Goal: Information Seeking & Learning: Learn about a topic

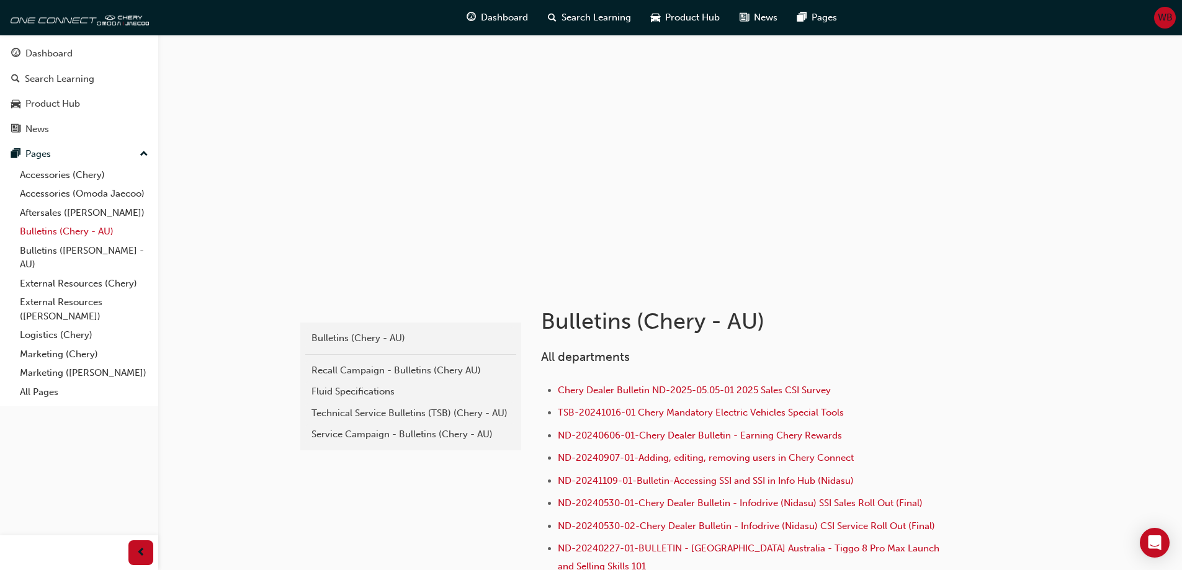
click at [37, 235] on link "Bulletins (Chery - AU)" at bounding box center [84, 231] width 138 height 19
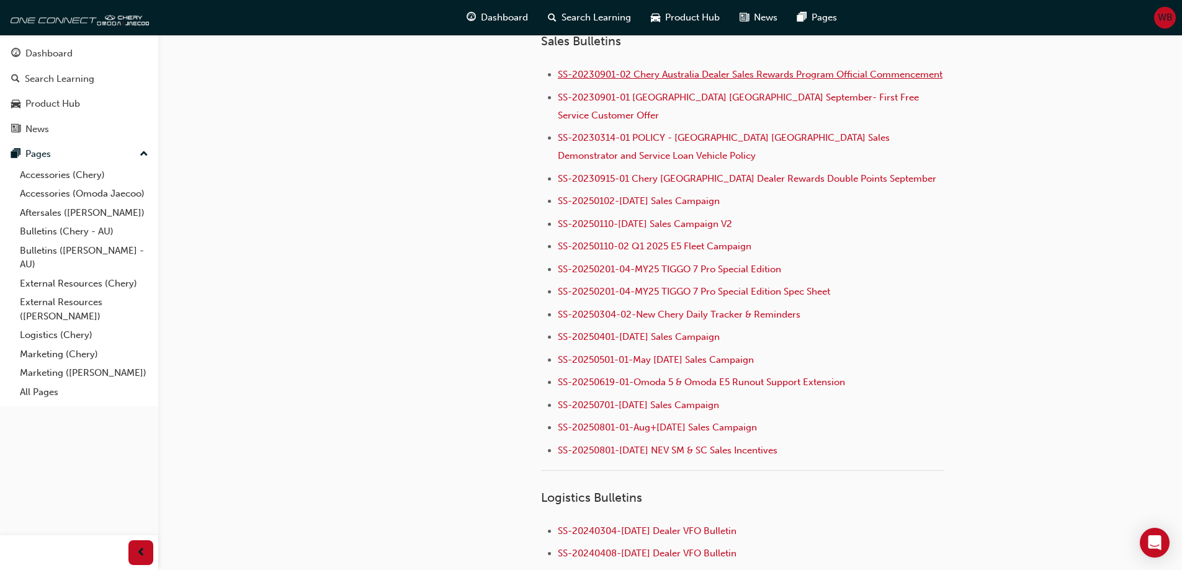
scroll to position [1303, 0]
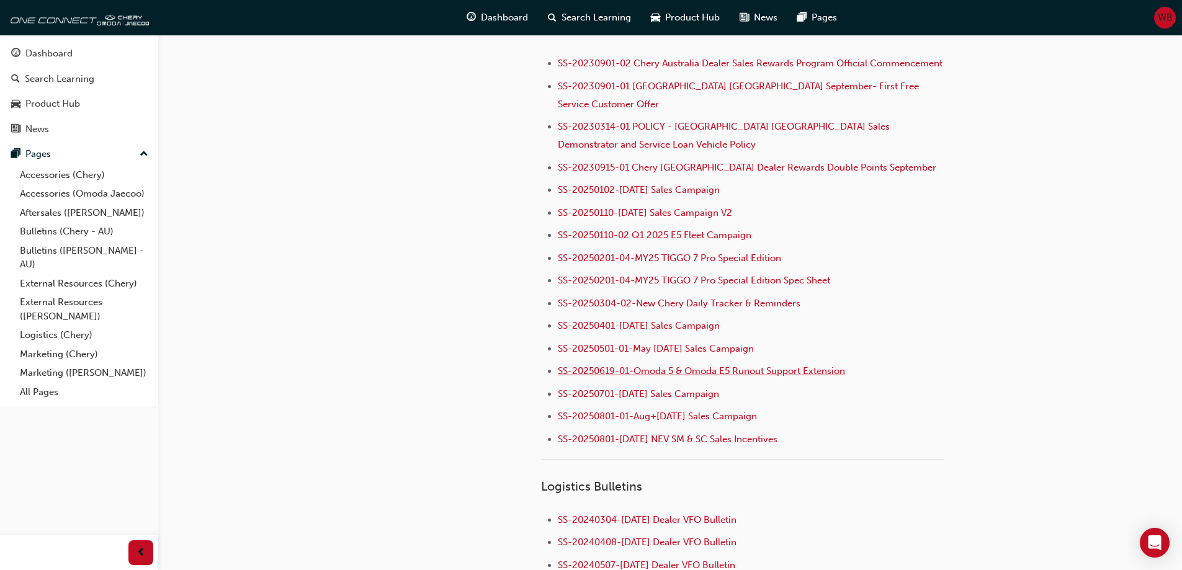
click at [657, 365] on span "SS-20250619-01-Omoda 5 & Omoda E5 Runout Support Extension" at bounding box center [701, 370] width 287 height 11
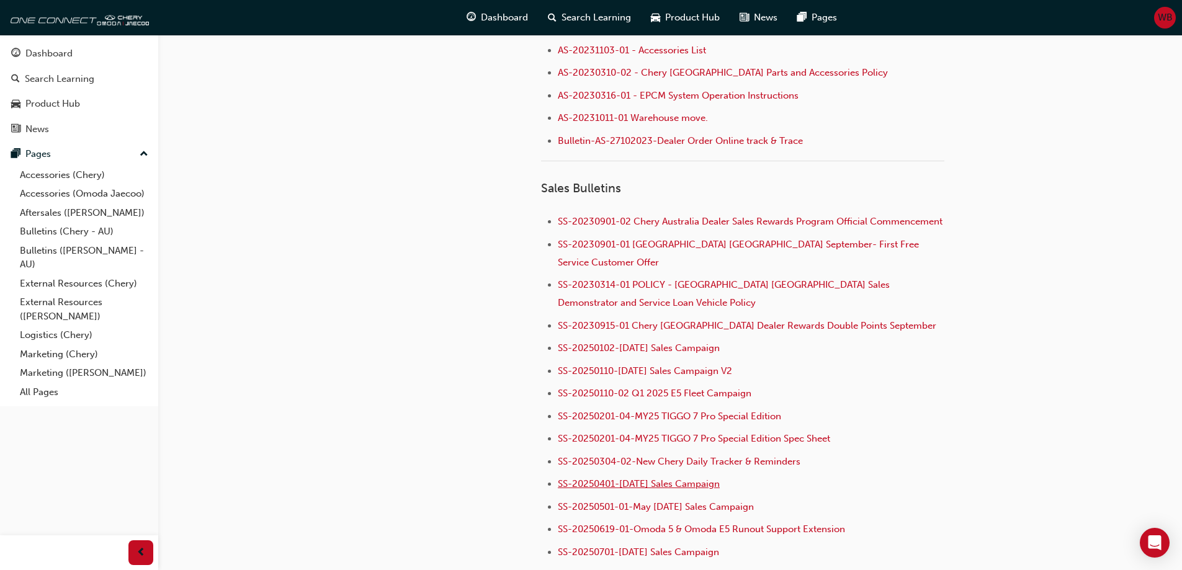
scroll to position [1240, 0]
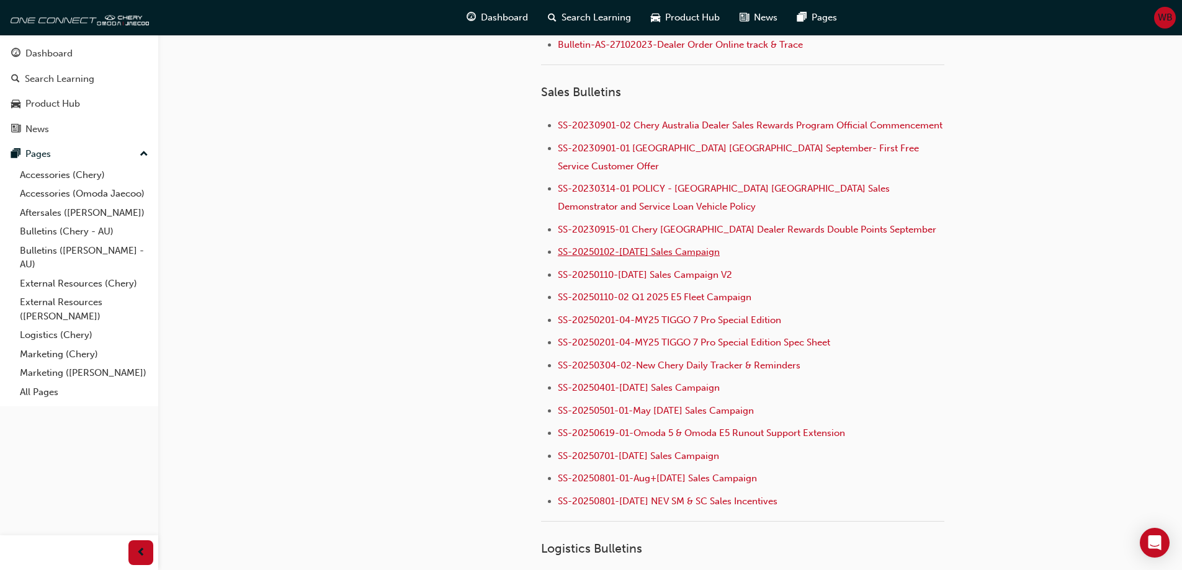
click at [646, 246] on span "SS-20250102-[DATE] Sales Campaign" at bounding box center [639, 251] width 162 height 11
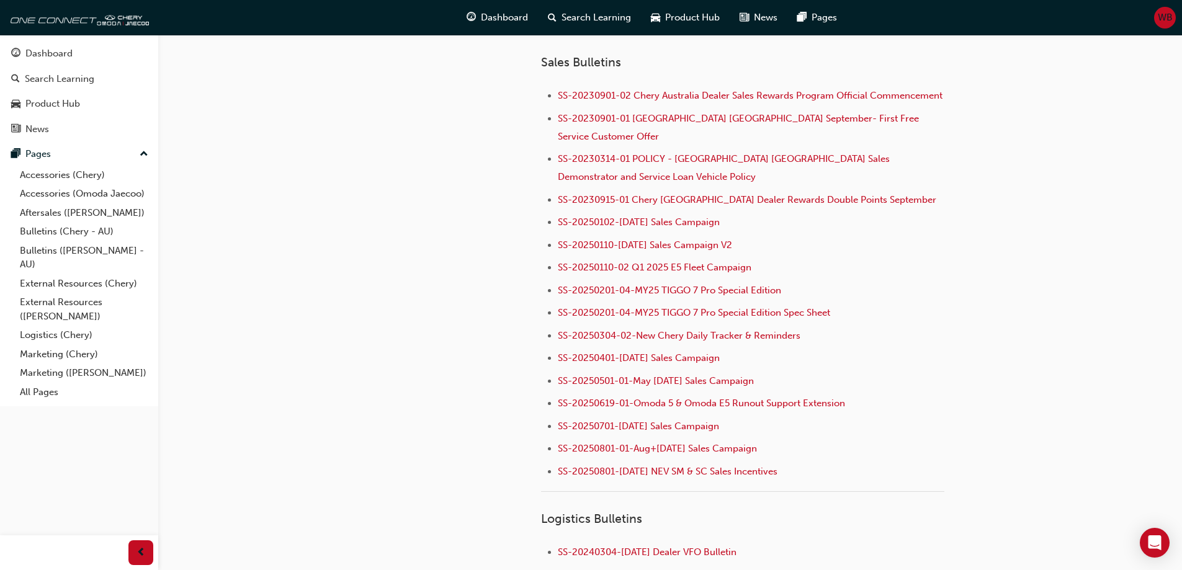
scroll to position [1303, 0]
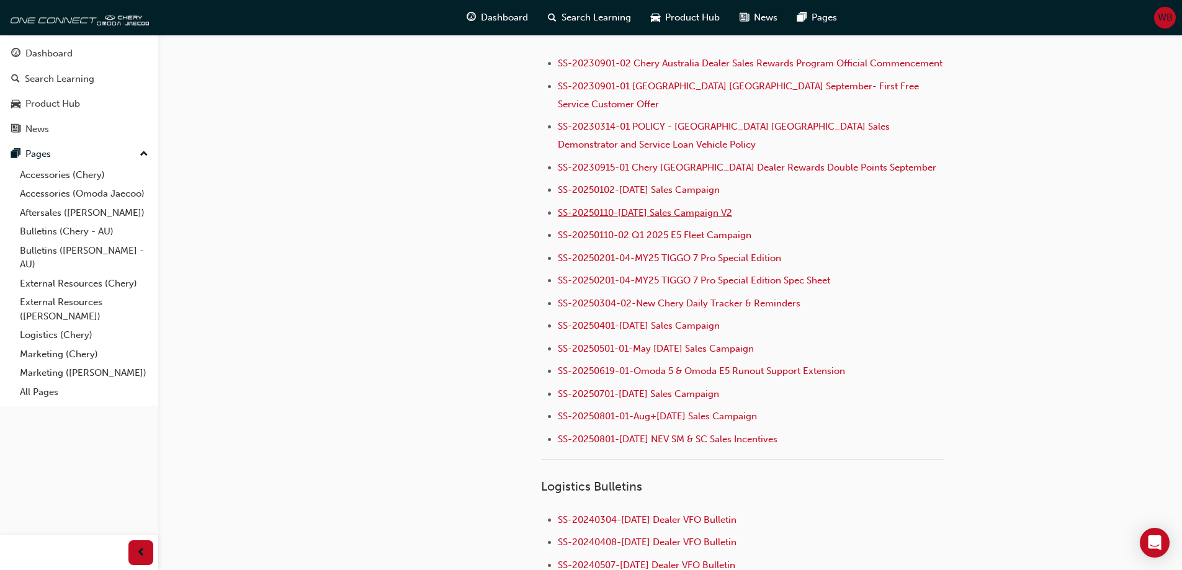
click at [648, 207] on span "SS-20250110-[DATE] Sales Campaign V2" at bounding box center [645, 212] width 174 height 11
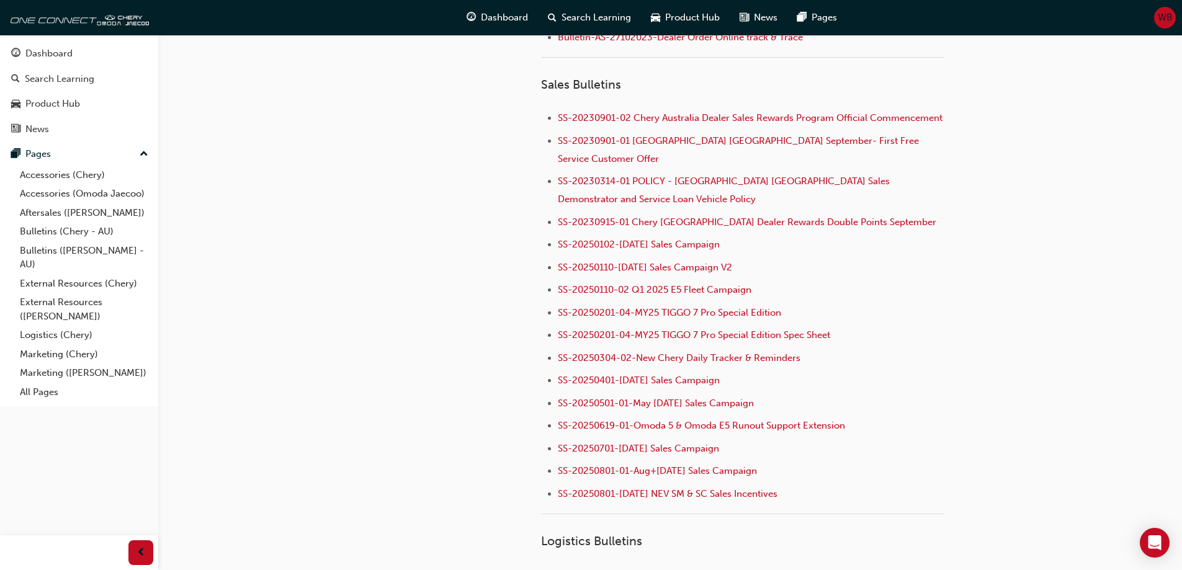
scroll to position [1240, 0]
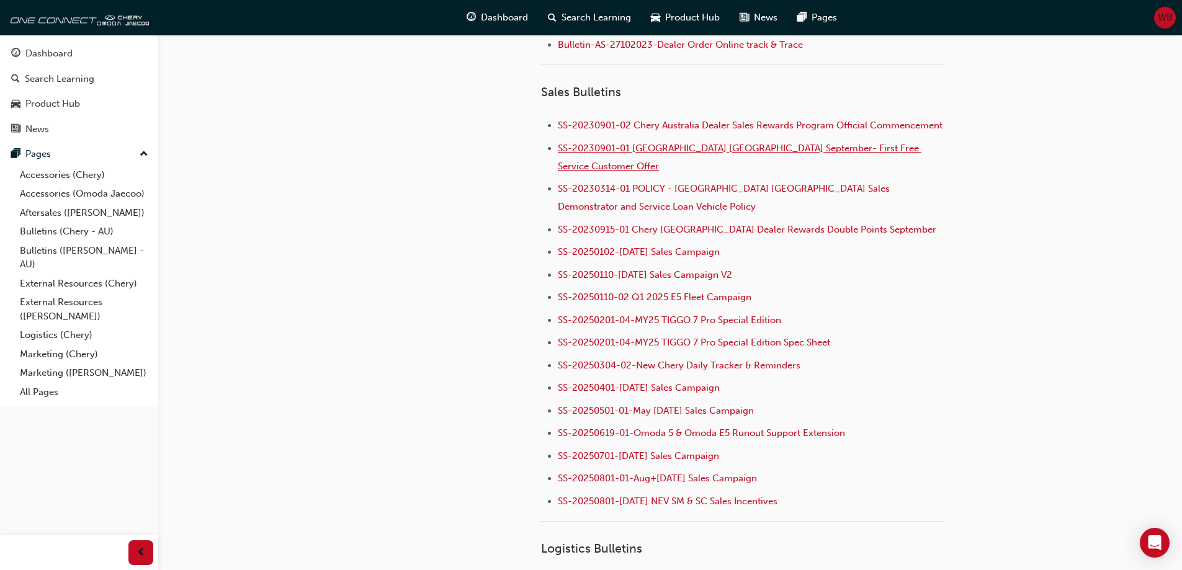
click at [670, 146] on span "SS-20230901-01 [GEOGRAPHIC_DATA] [GEOGRAPHIC_DATA] September- First Free Servic…" at bounding box center [739, 157] width 363 height 29
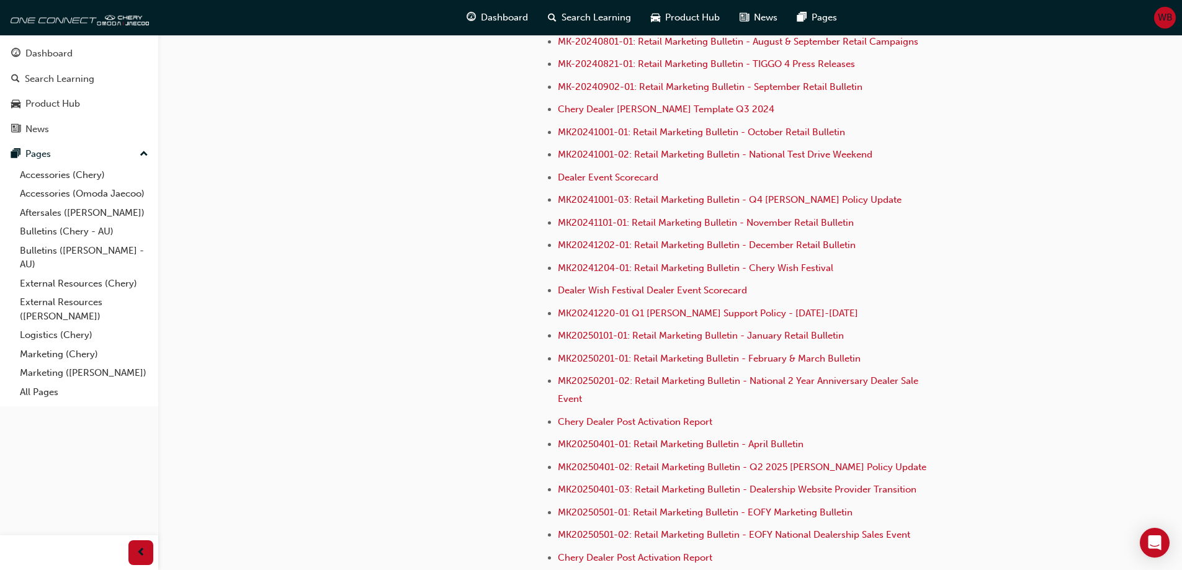
scroll to position [3390, 0]
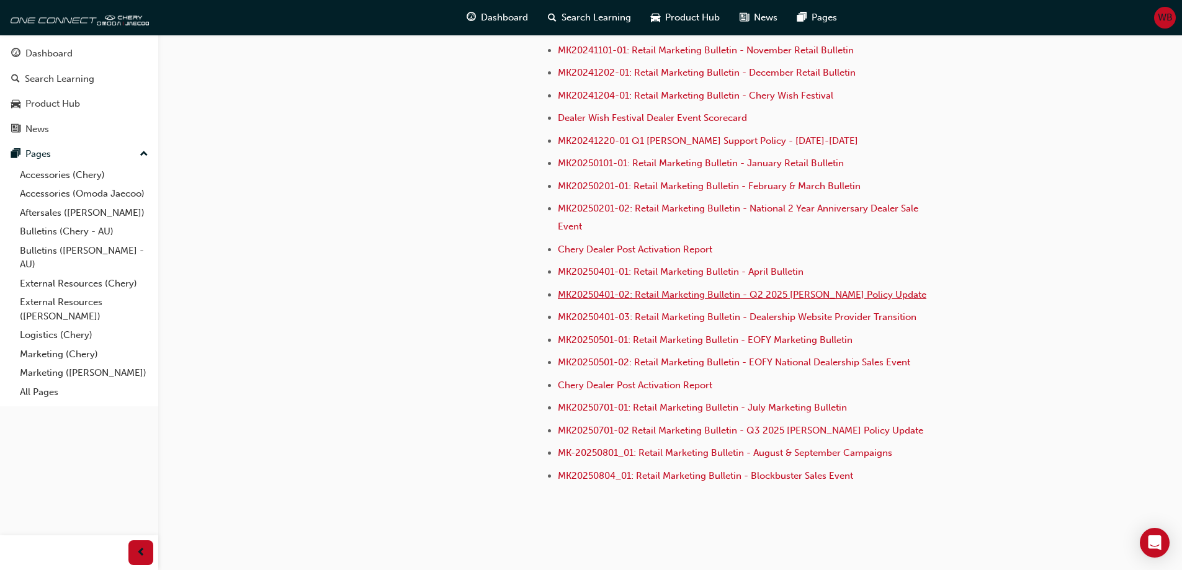
click at [639, 289] on span "MK20250401-02: Retail Marketing Bulletin - Q2 2025 [PERSON_NAME] Policy Update" at bounding box center [742, 294] width 368 height 11
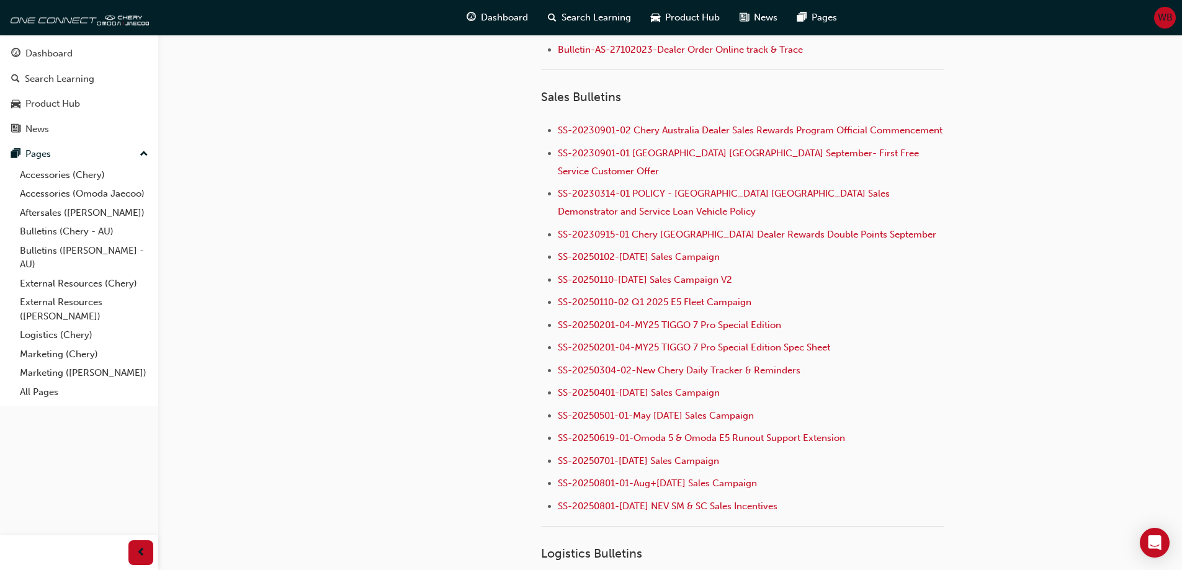
scroll to position [1178, 0]
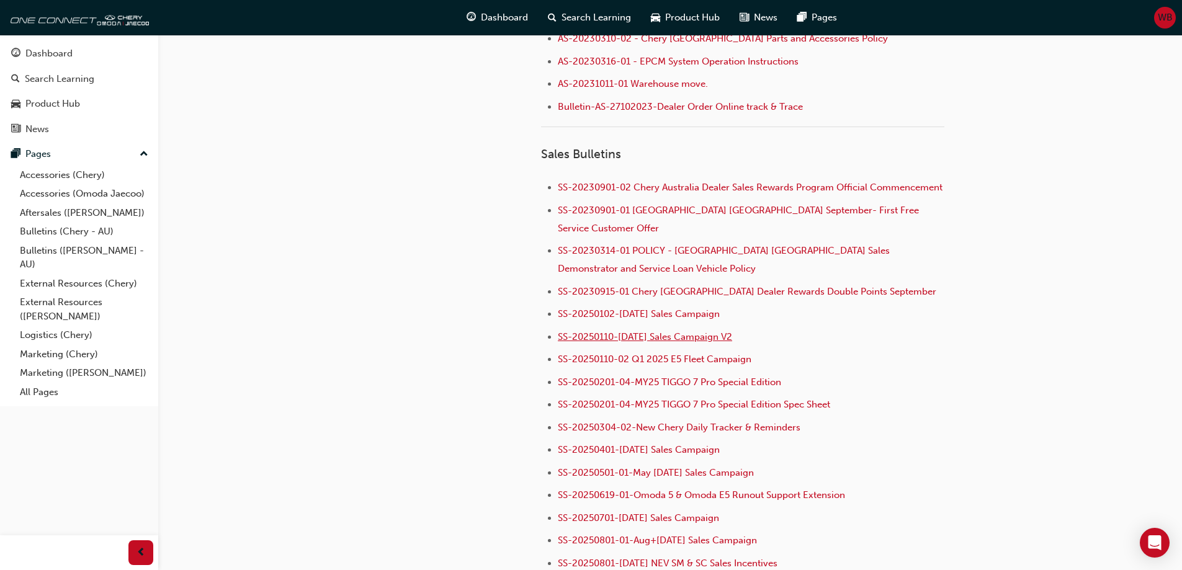
click at [662, 331] on span "SS-20250110-[DATE] Sales Campaign V2" at bounding box center [645, 336] width 174 height 11
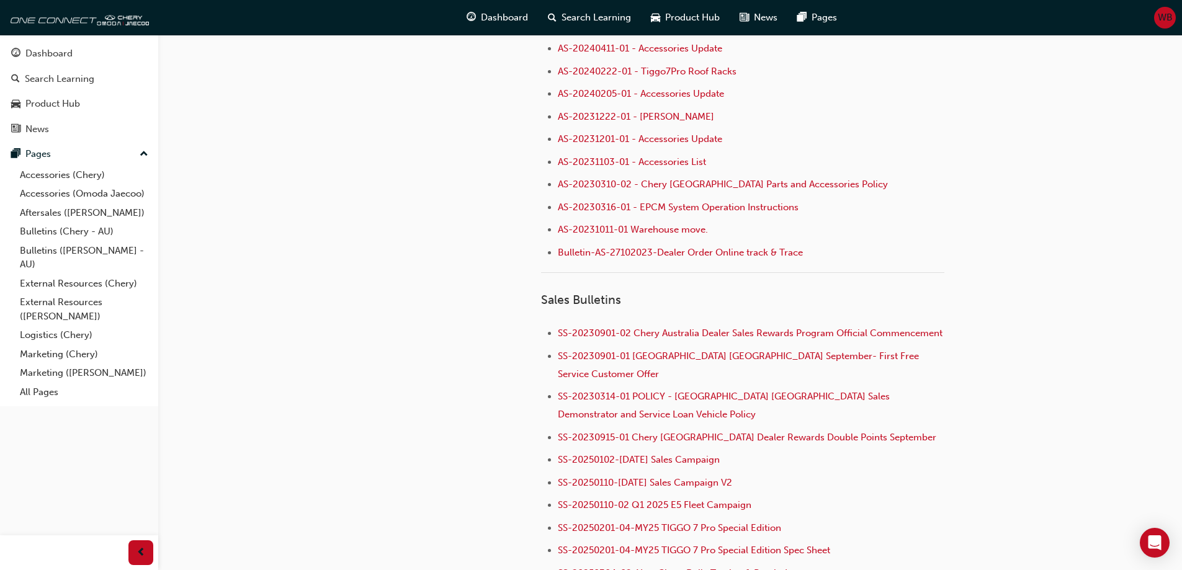
scroll to position [1054, 0]
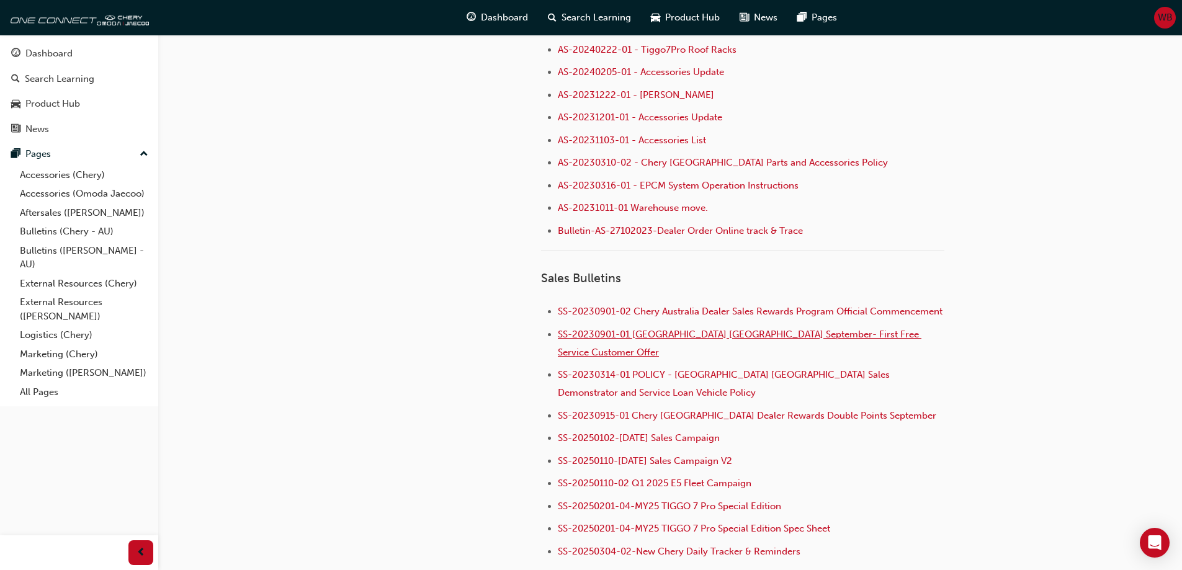
click at [657, 332] on span "SS-20230901-01 [GEOGRAPHIC_DATA] [GEOGRAPHIC_DATA] September- First Free Servic…" at bounding box center [739, 343] width 363 height 29
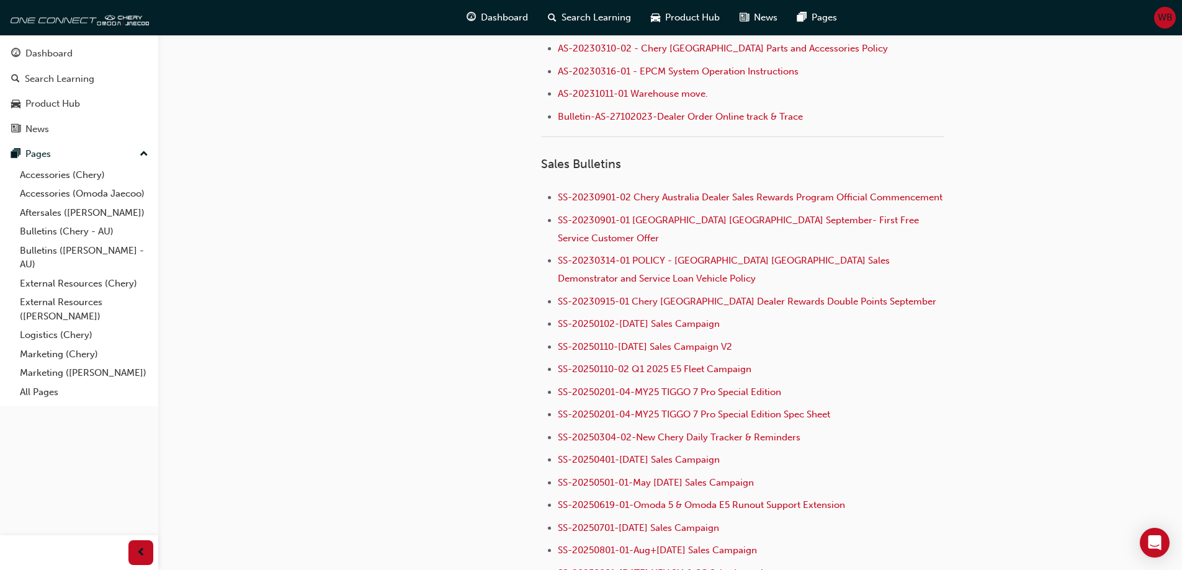
scroll to position [1178, 0]
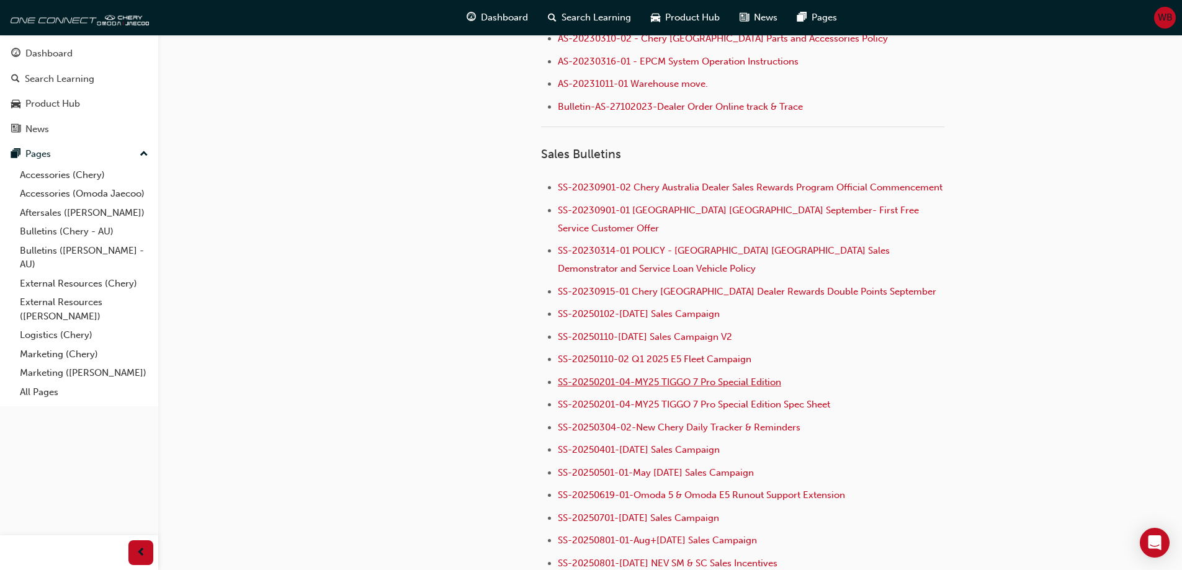
click at [639, 376] on span "SS-20250201-04-MY25 TIGGO 7 Pro Special Edition" at bounding box center [669, 381] width 223 height 11
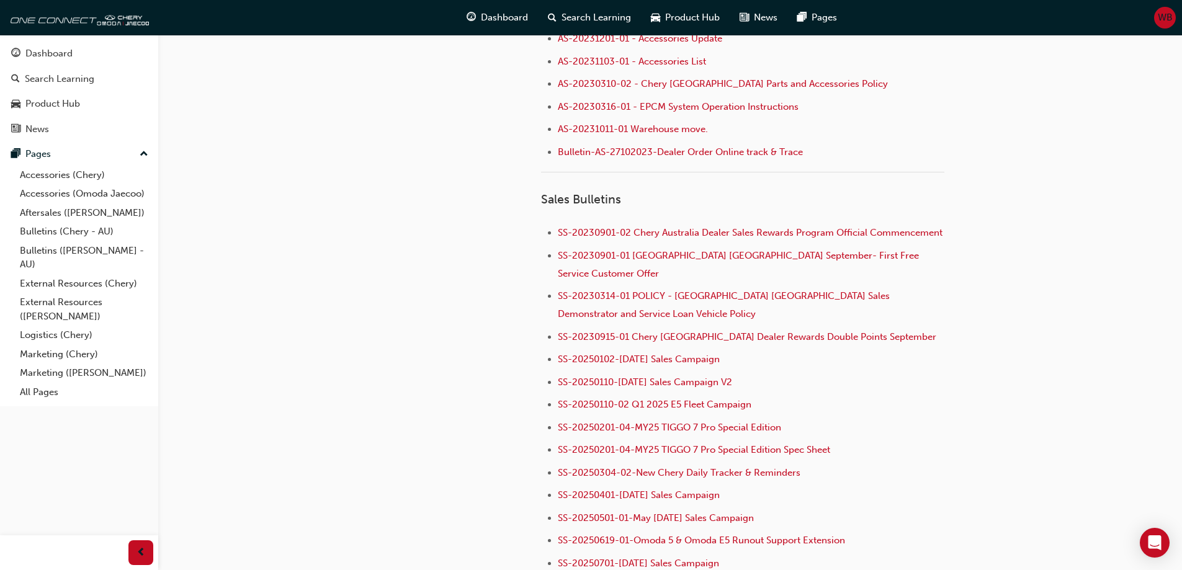
scroll to position [1116, 0]
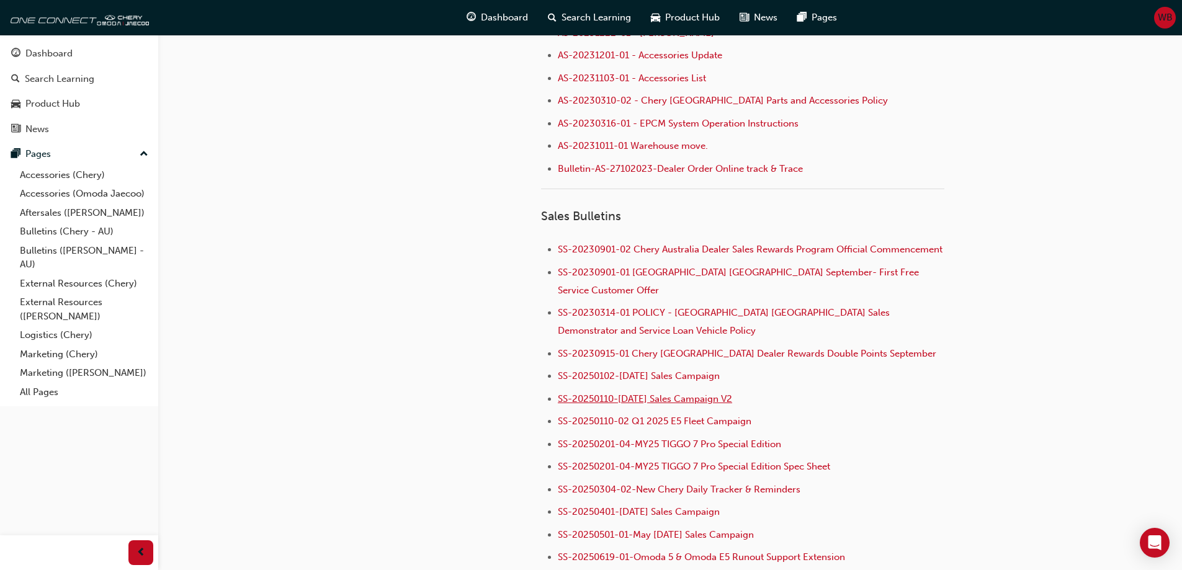
click at [637, 393] on span "SS-20250110-[DATE] Sales Campaign V2" at bounding box center [645, 398] width 174 height 11
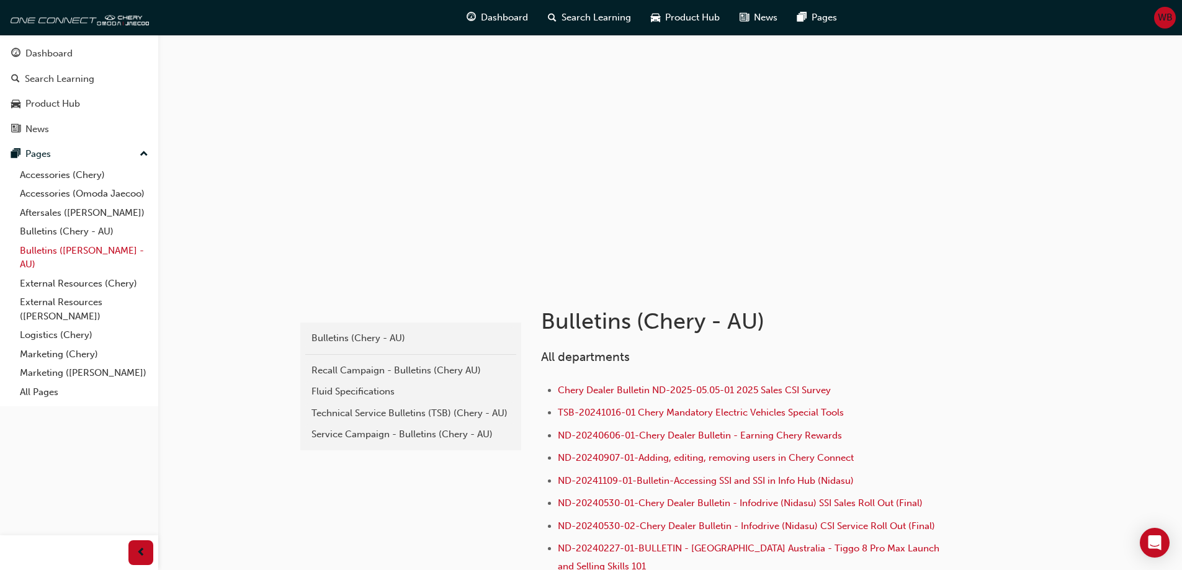
click at [33, 251] on link "Bulletins ([PERSON_NAME] - AU)" at bounding box center [84, 257] width 138 height 33
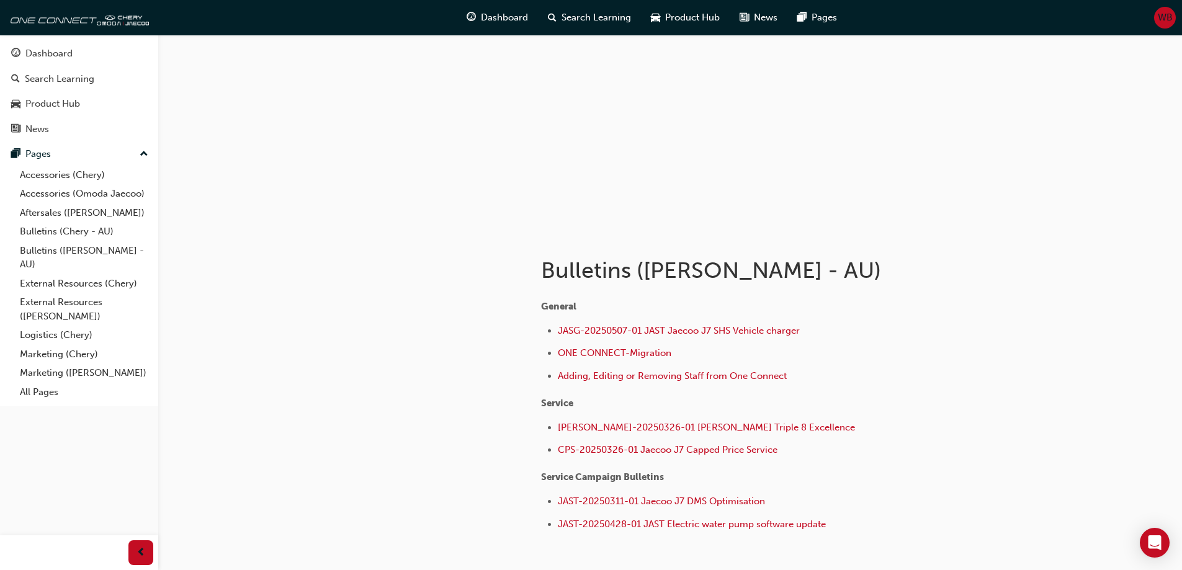
scroll to position [124, 0]
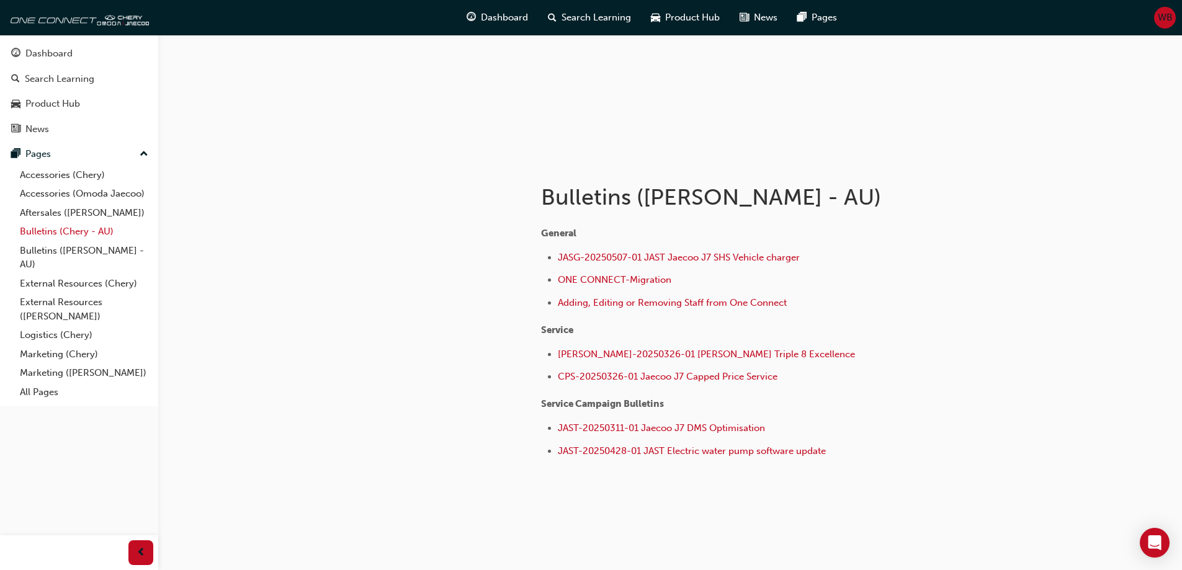
click at [39, 230] on link "Bulletins (Chery - AU)" at bounding box center [84, 231] width 138 height 19
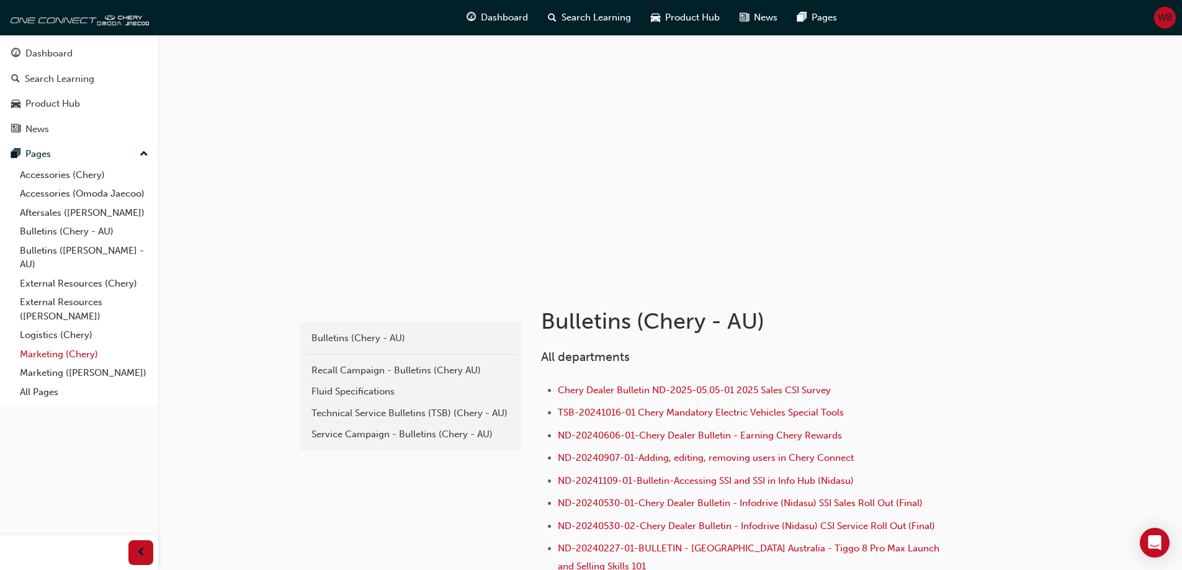
click at [41, 352] on link "Marketing (Chery)" at bounding box center [84, 354] width 138 height 19
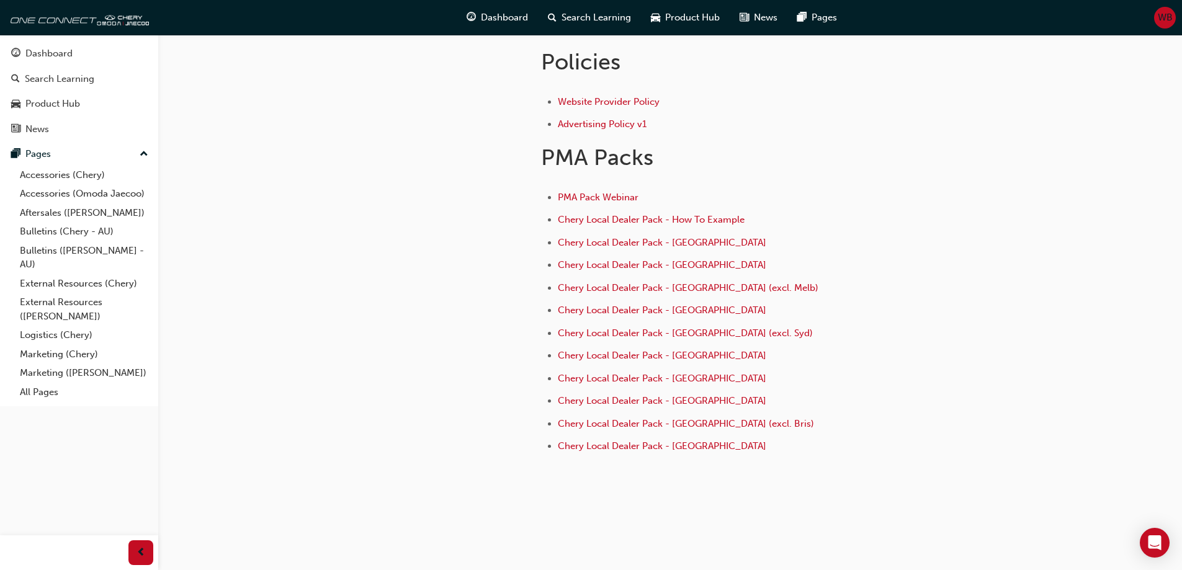
scroll to position [477, 0]
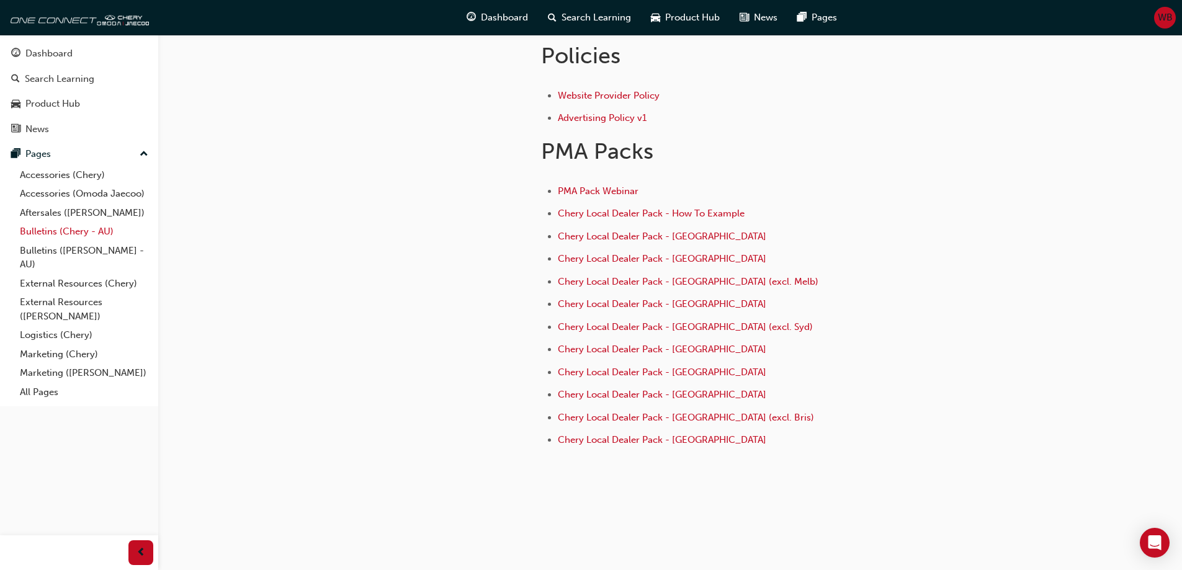
click at [43, 231] on link "Bulletins (Chery - AU)" at bounding box center [84, 231] width 138 height 19
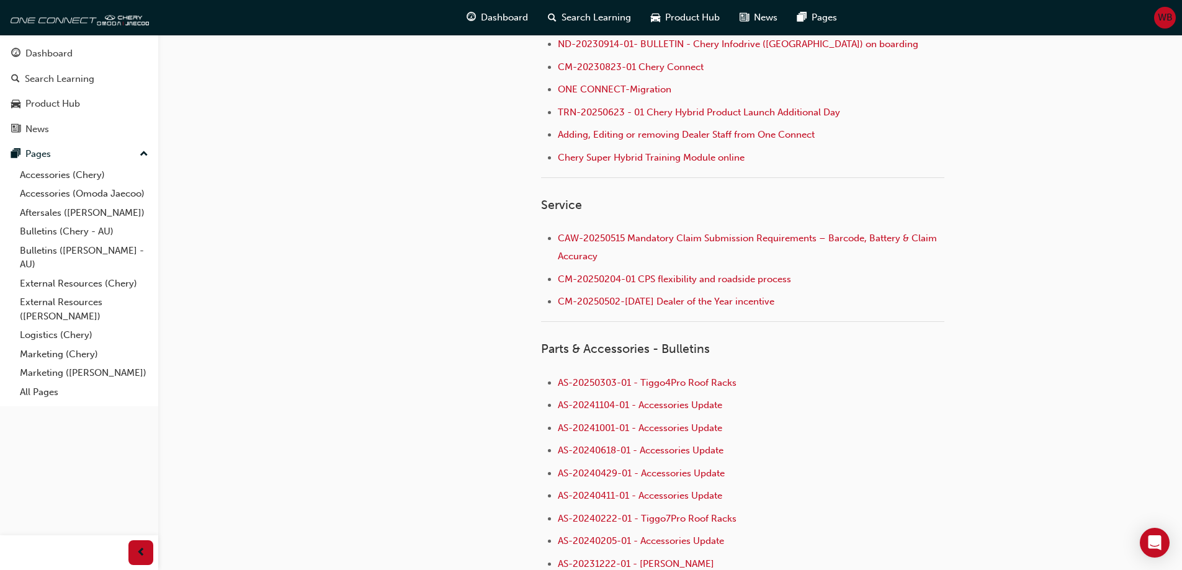
scroll to position [601, 0]
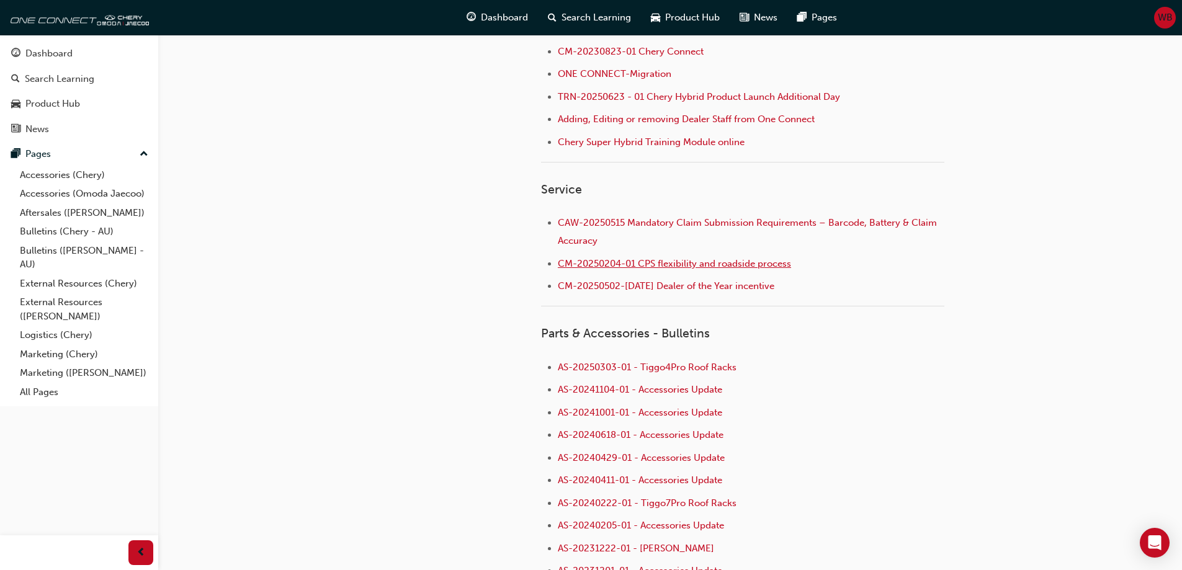
click at [666, 264] on span "CM-20250204-01 CPS flexibility and roadside process" at bounding box center [674, 263] width 233 height 11
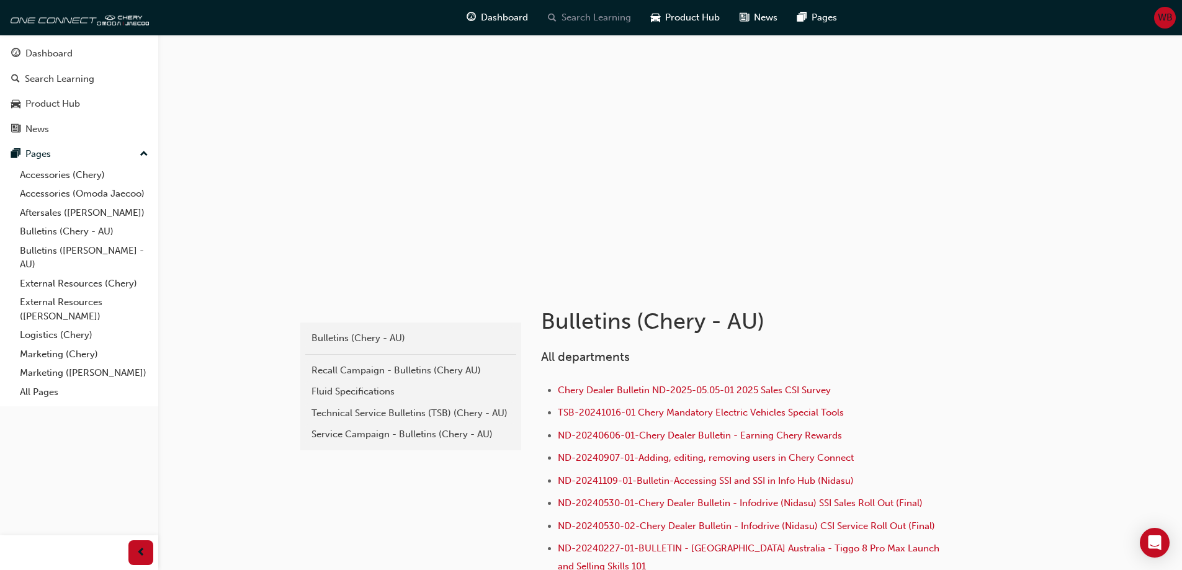
click at [580, 17] on span "Search Learning" at bounding box center [595, 18] width 69 height 14
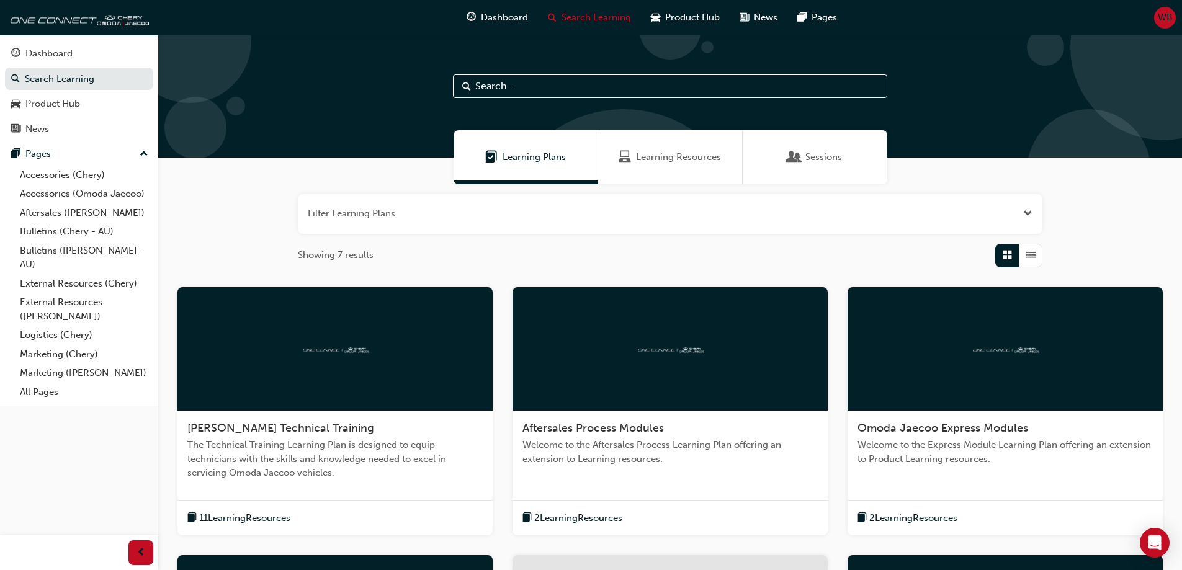
click at [530, 87] on input "text" at bounding box center [670, 86] width 434 height 24
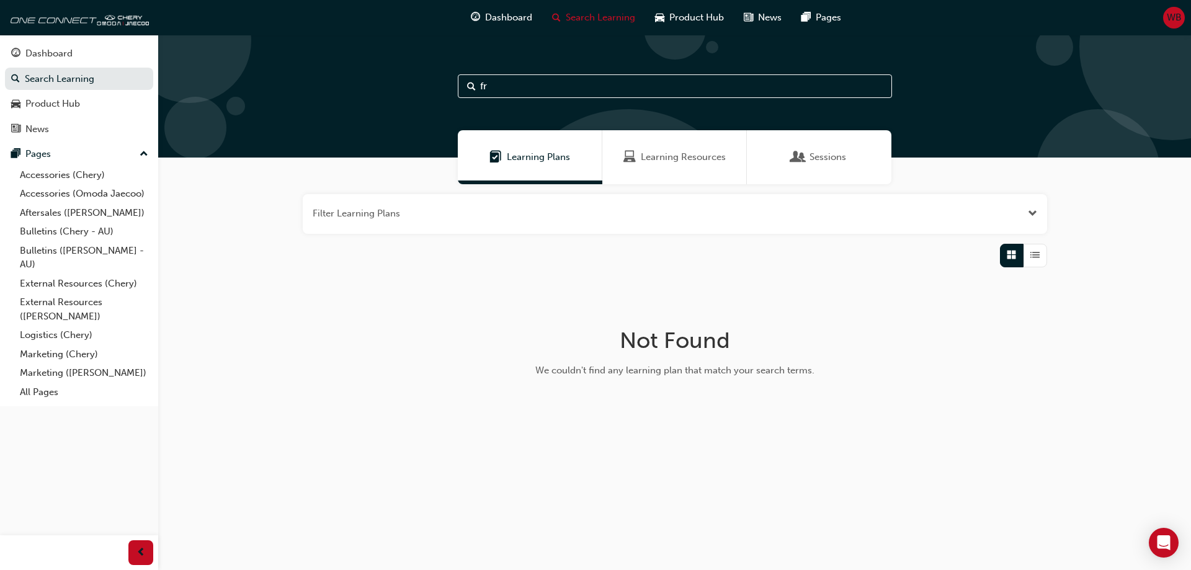
type input "f"
type input "c"
type input "s"
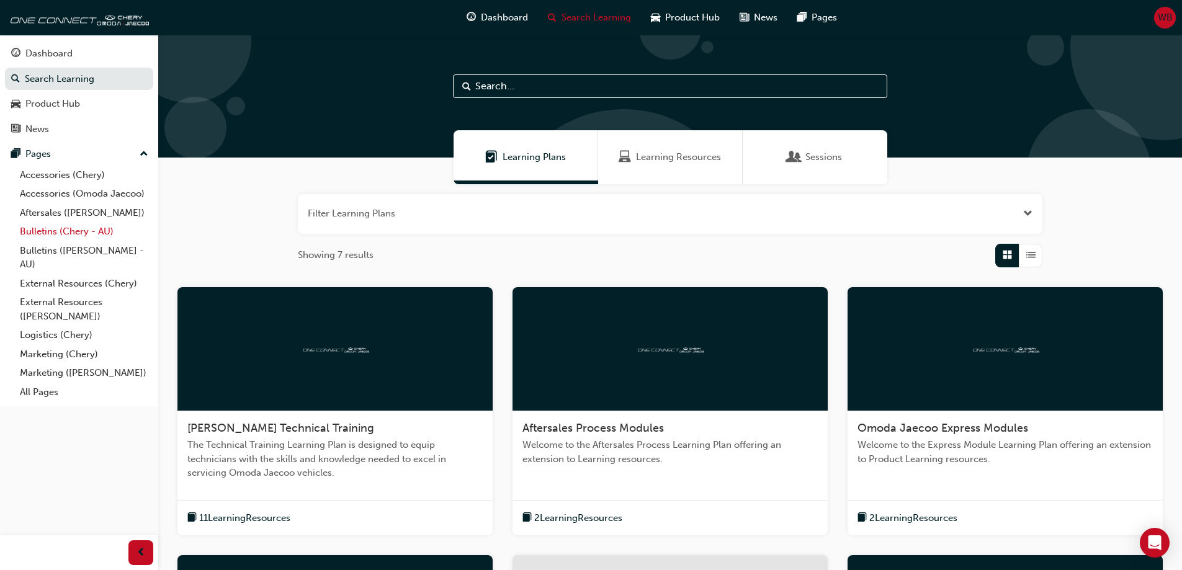
click at [52, 229] on link "Bulletins (Chery - AU)" at bounding box center [84, 231] width 138 height 19
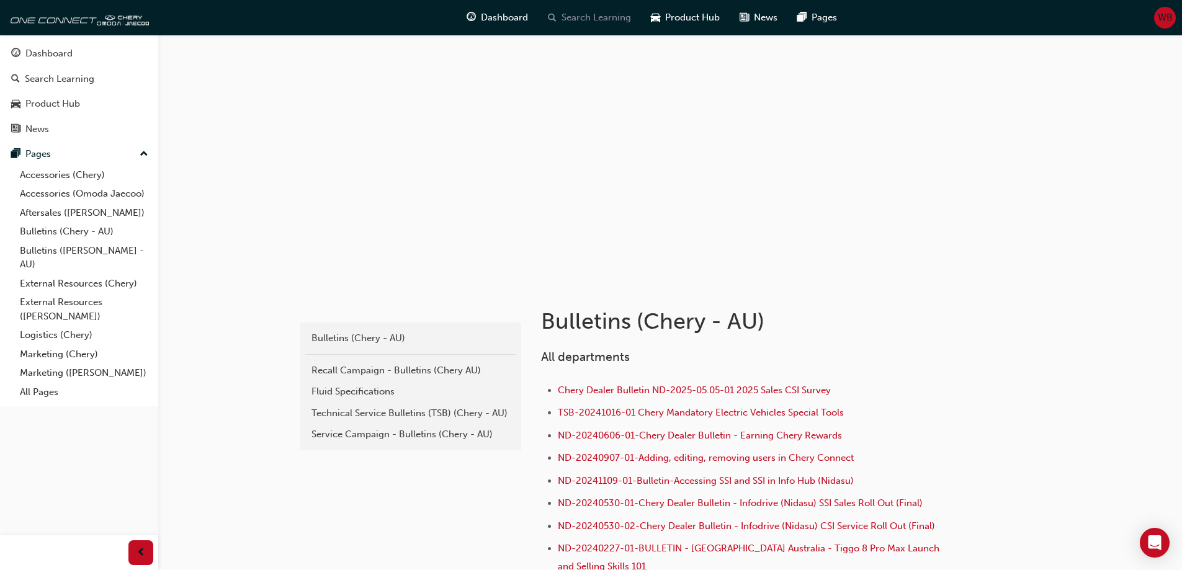
click at [614, 17] on span "Search Learning" at bounding box center [595, 18] width 69 height 14
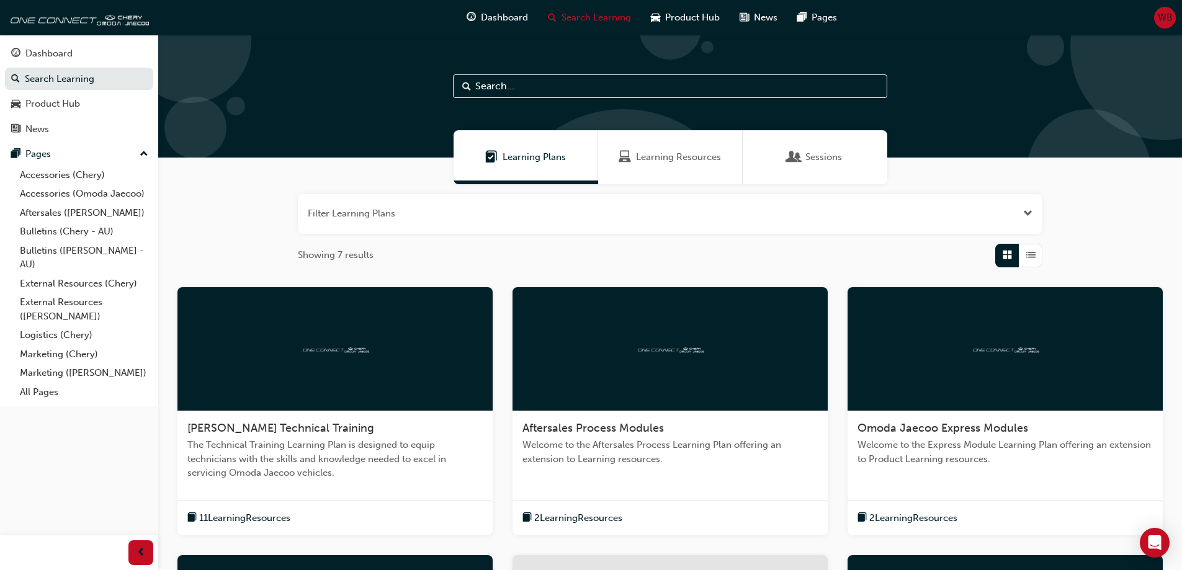
scroll to position [386, 0]
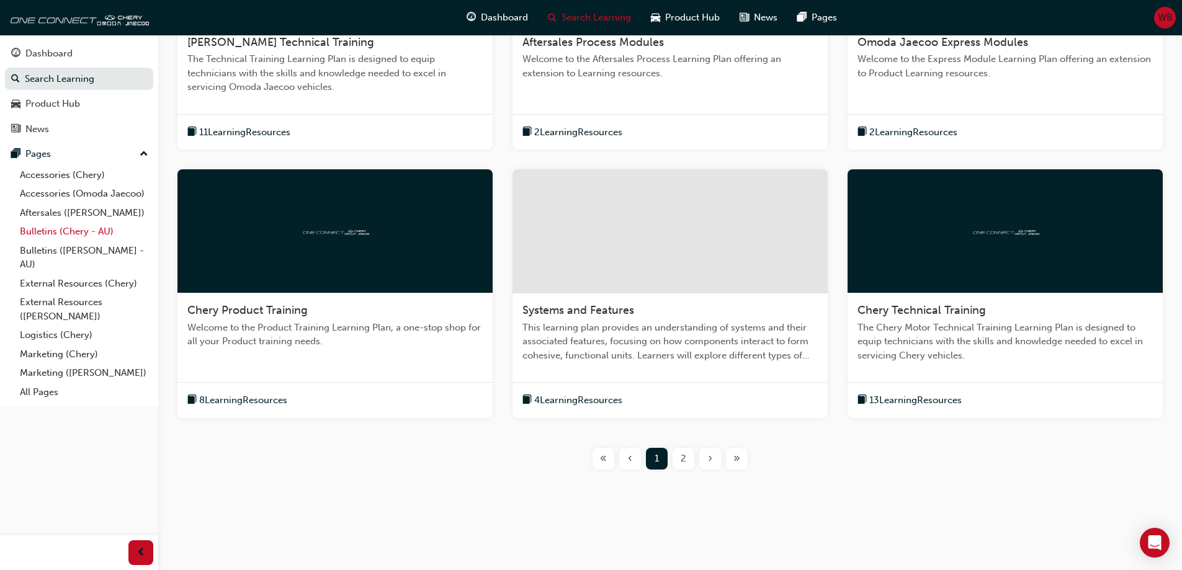
click at [40, 234] on link "Bulletins (Chery - AU)" at bounding box center [84, 231] width 138 height 19
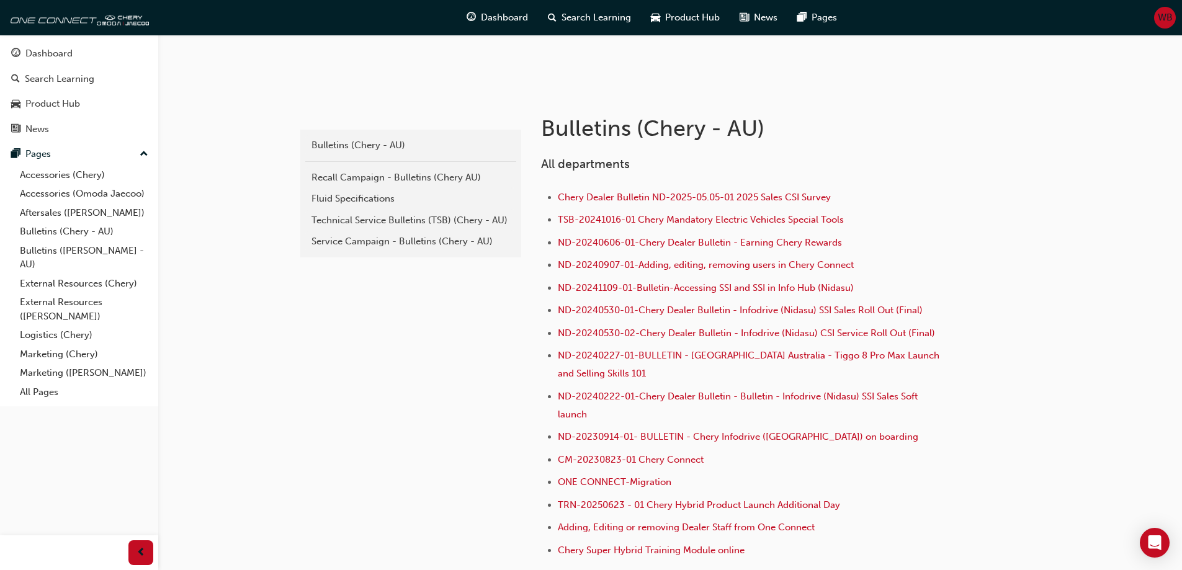
scroll to position [200, 0]
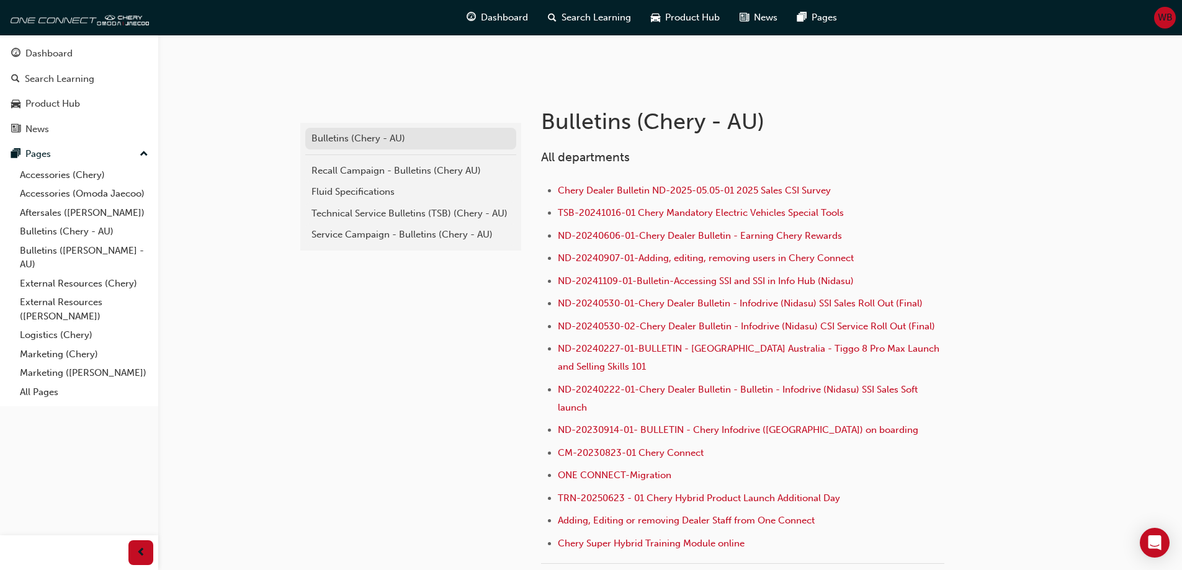
click at [370, 139] on div "Bulletins (Chery - AU)" at bounding box center [410, 138] width 198 height 14
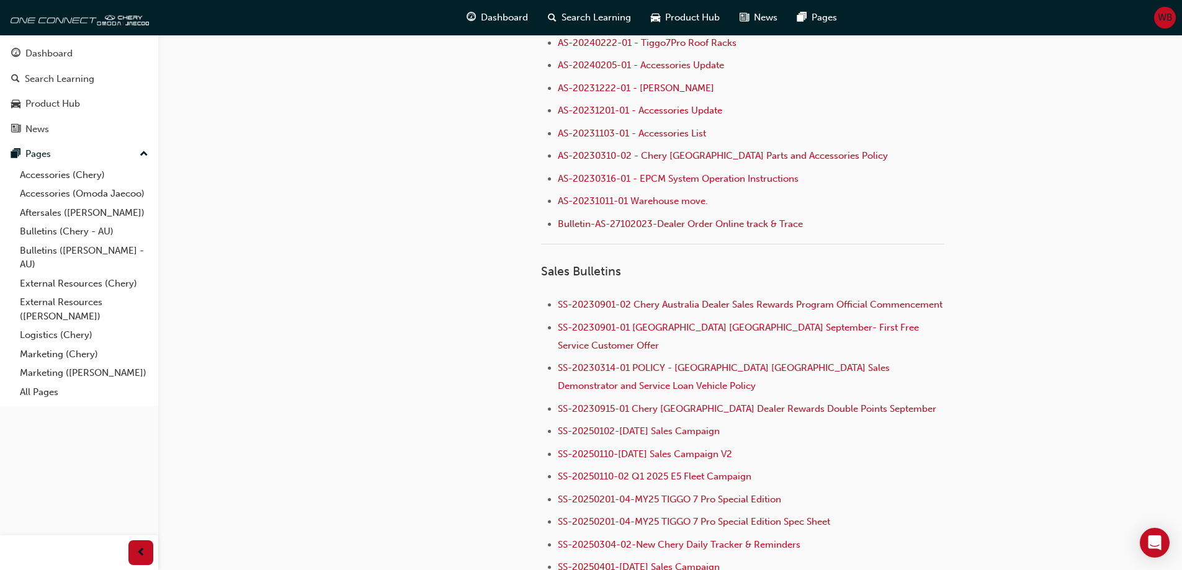
scroll to position [1068, 0]
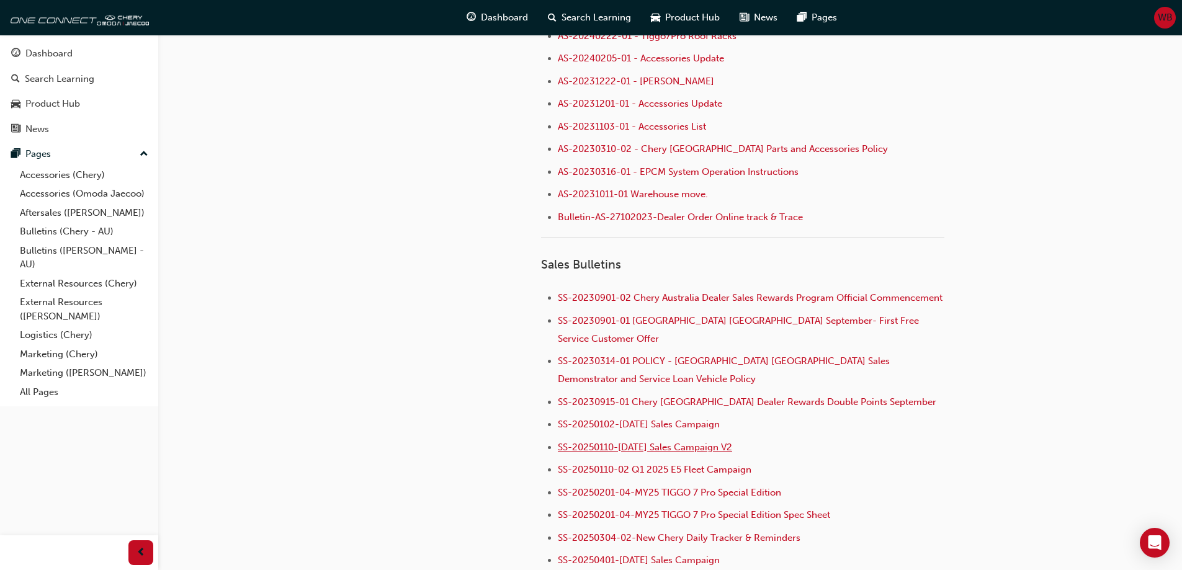
click at [647, 442] on span "SS-20250110-[DATE] Sales Campaign V2" at bounding box center [645, 447] width 174 height 11
